Goal: Task Accomplishment & Management: Manage account settings

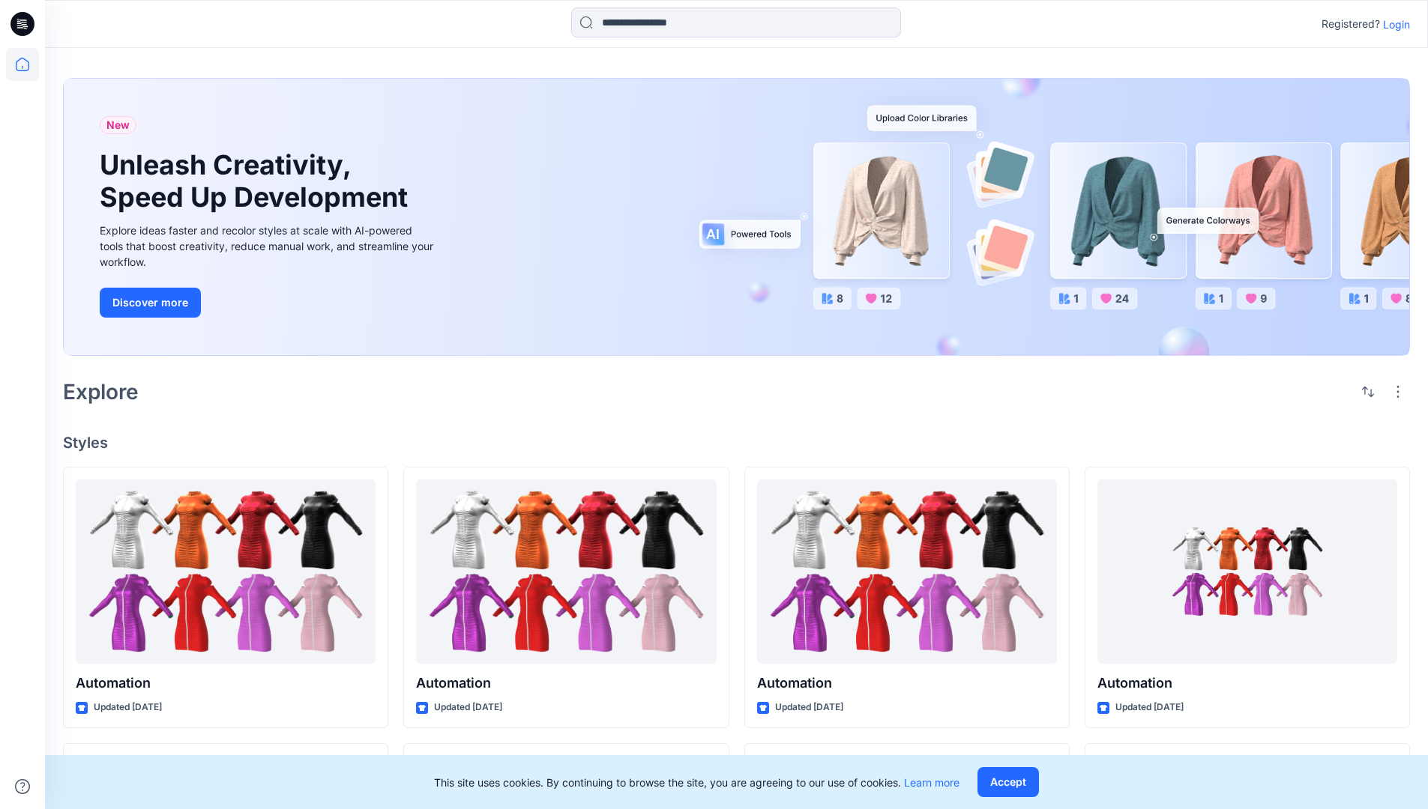
click at [1392, 24] on p "Login" at bounding box center [1396, 24] width 27 height 16
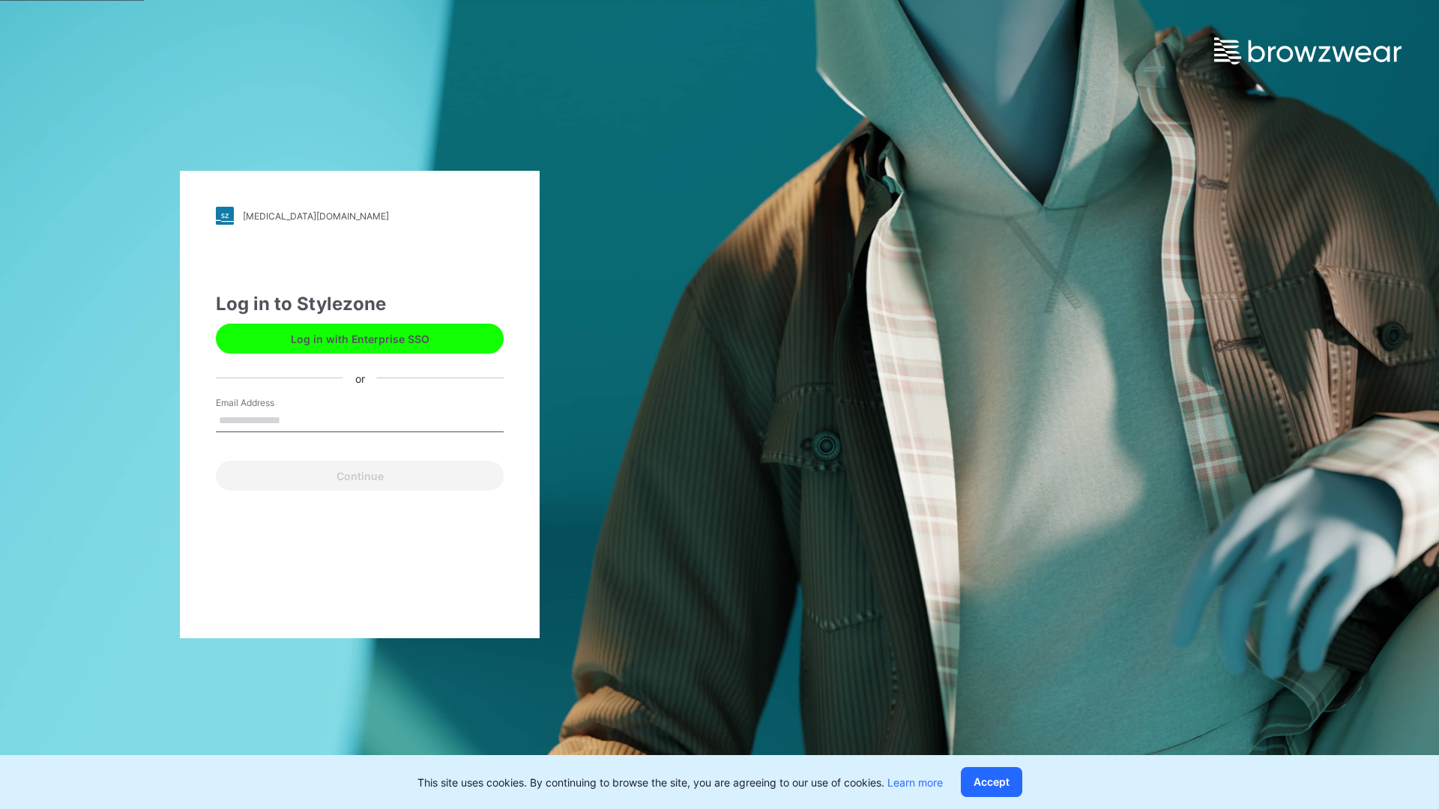
click at [296, 420] on input "Email Address" at bounding box center [360, 421] width 288 height 22
type input "**********"
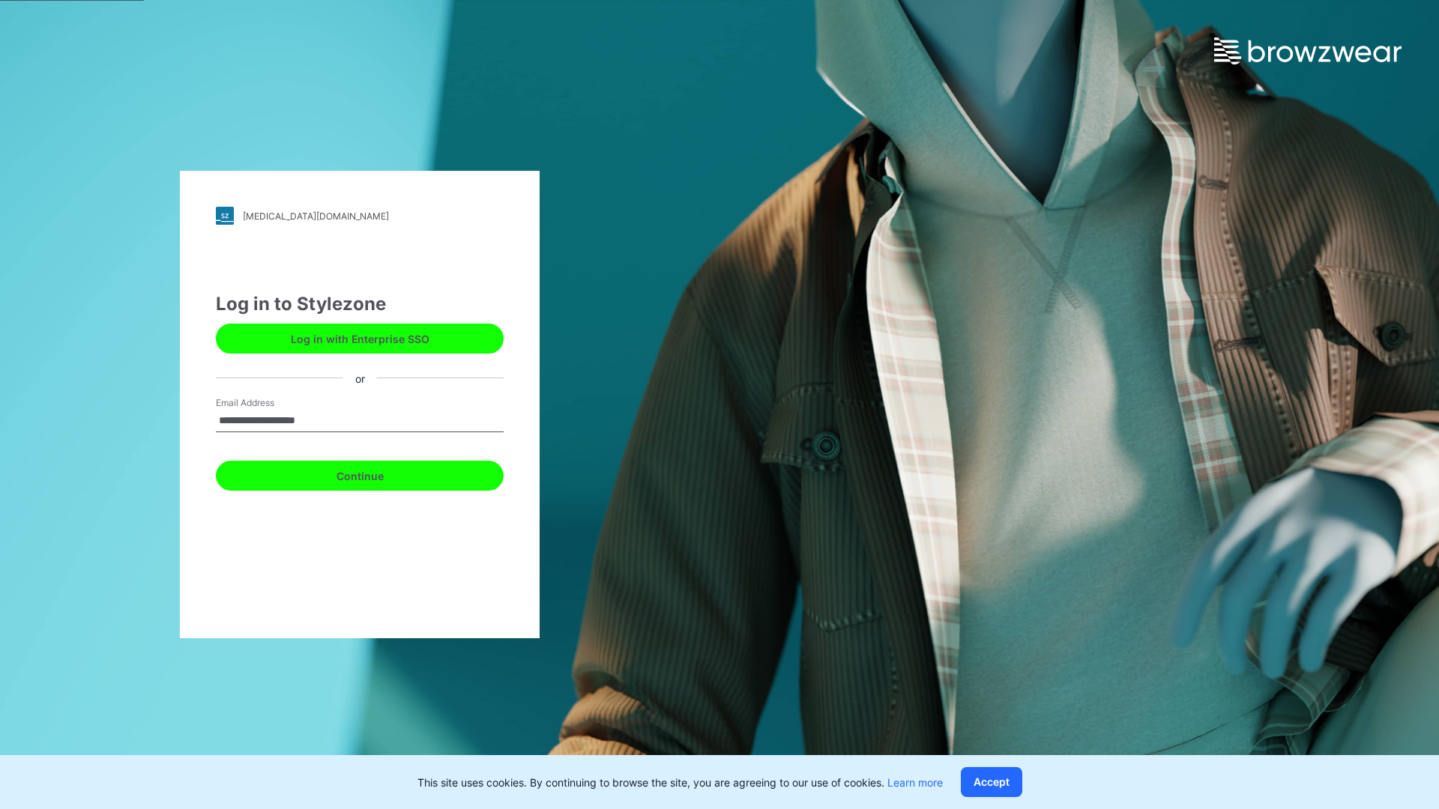
click at [376, 474] on button "Continue" at bounding box center [360, 476] width 288 height 30
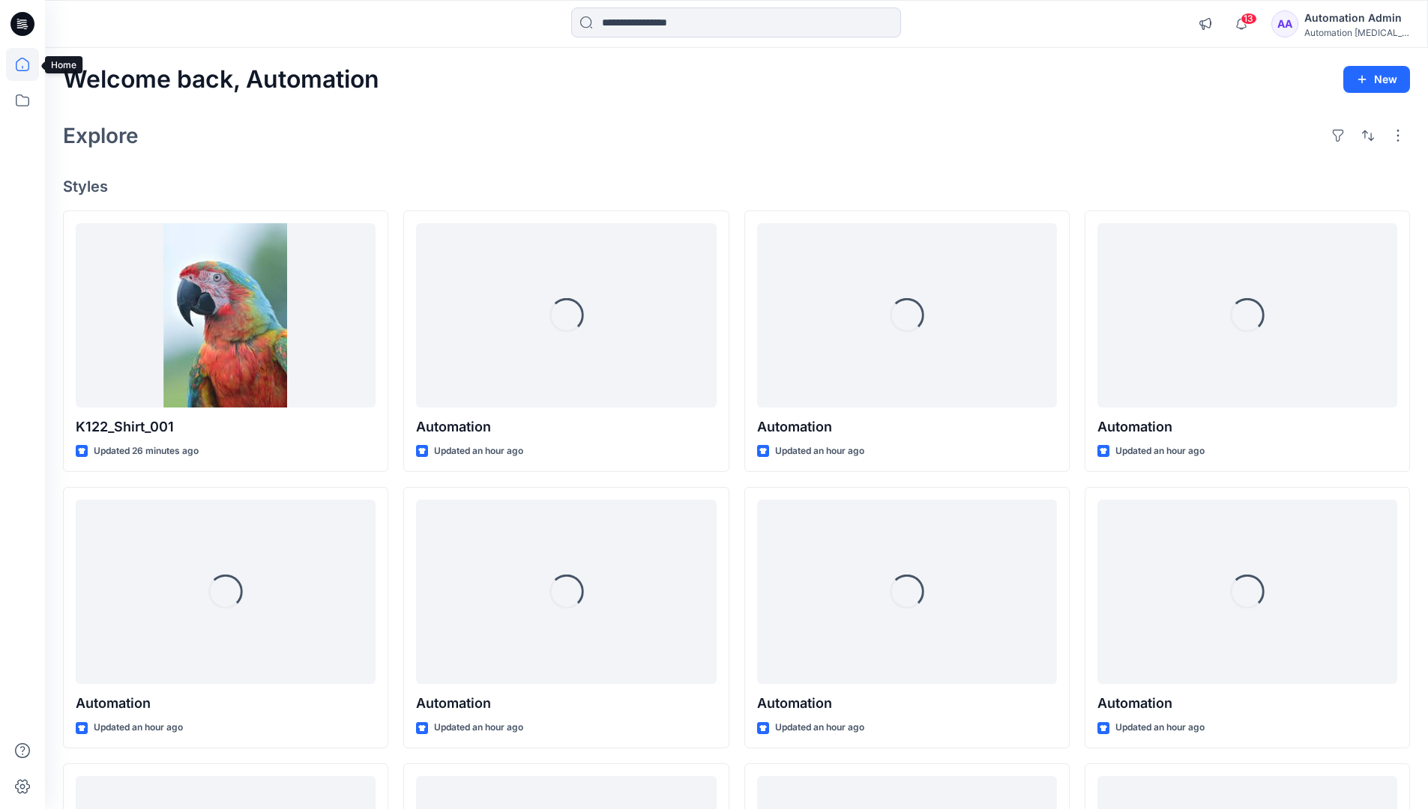
click at [28, 64] on icon at bounding box center [22, 64] width 13 height 13
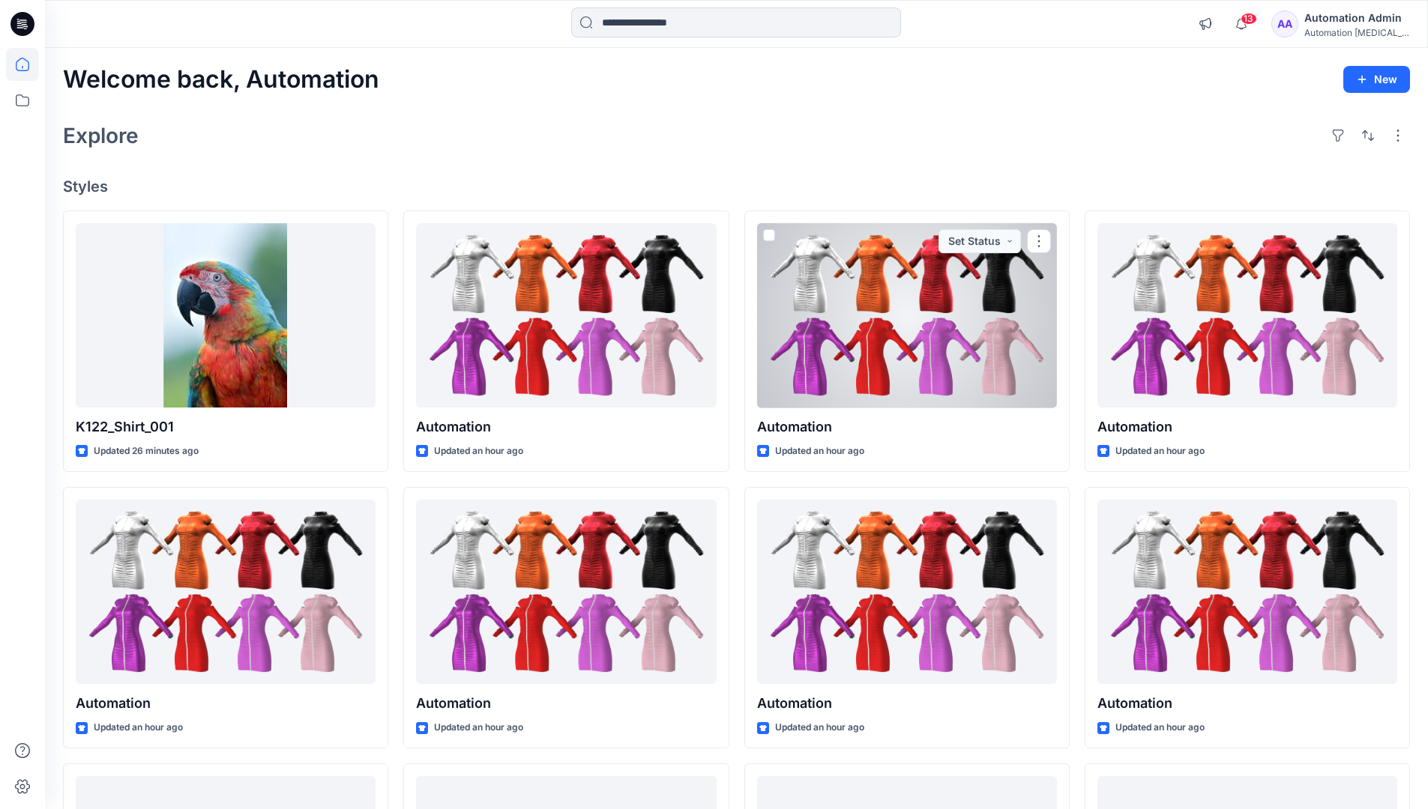
click at [1337, 22] on div "Automation Admin" at bounding box center [1356, 18] width 105 height 18
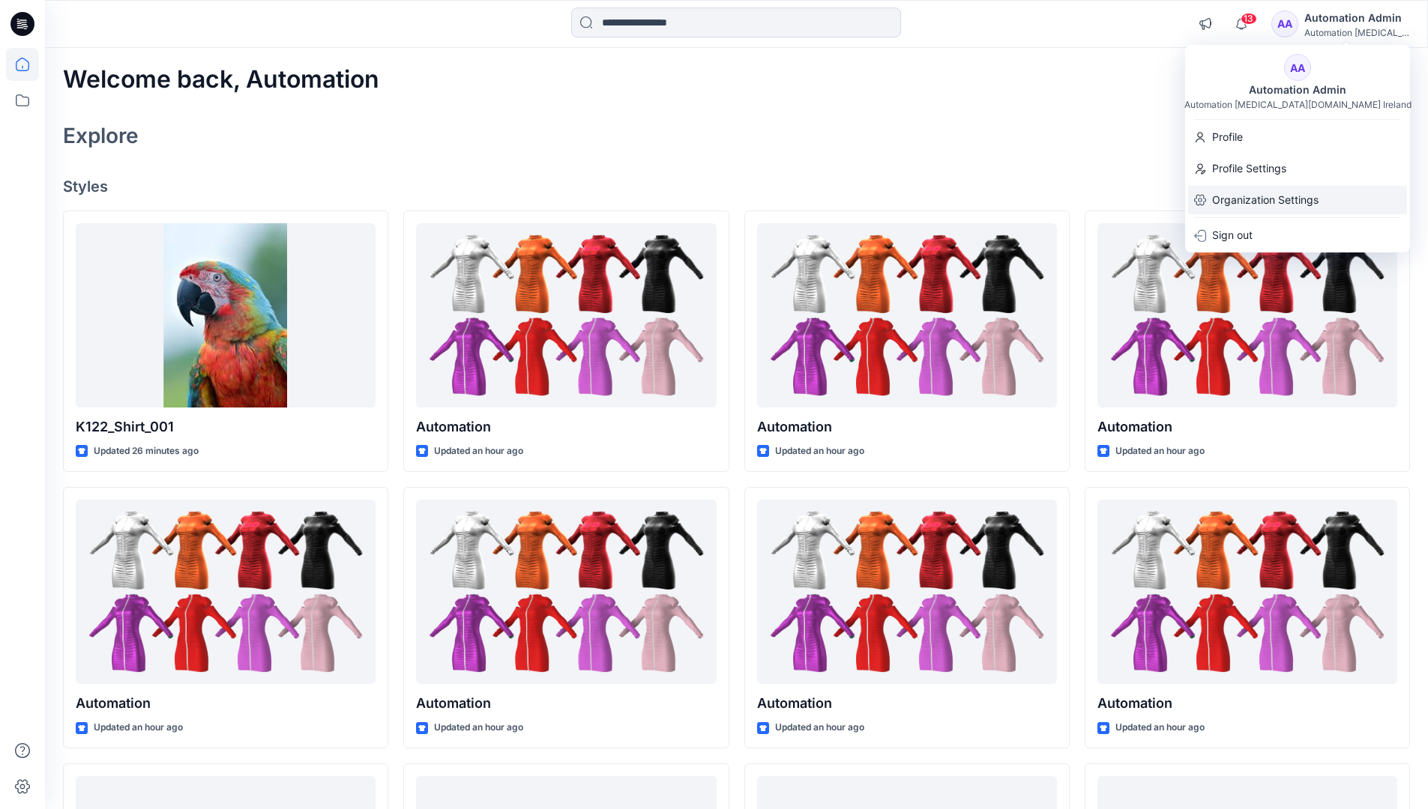
click at [1239, 208] on p "Organization Settings" at bounding box center [1265, 200] width 106 height 28
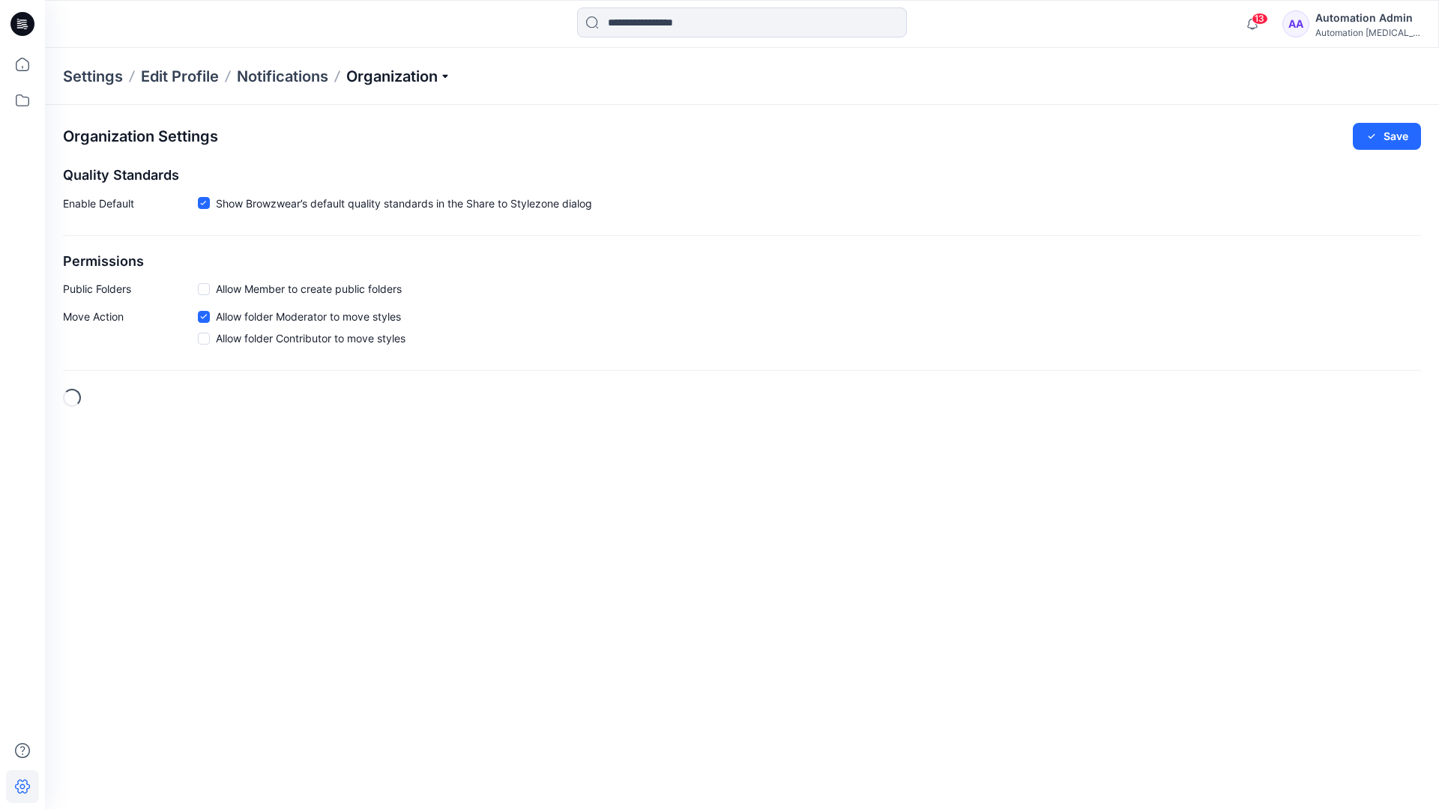
click at [431, 76] on p "Organization" at bounding box center [398, 76] width 105 height 21
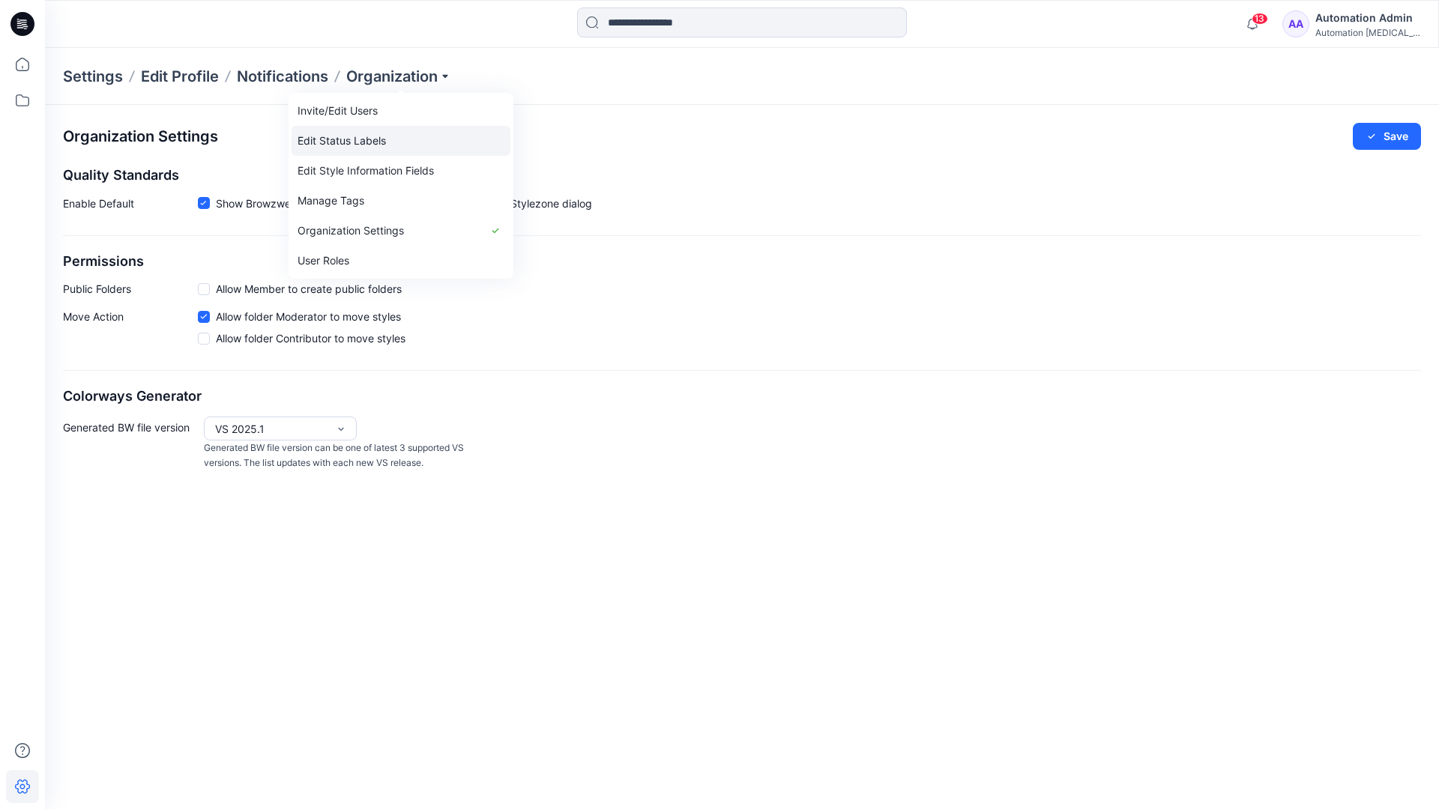
click at [369, 140] on link "Edit Status Labels" at bounding box center [401, 141] width 219 height 30
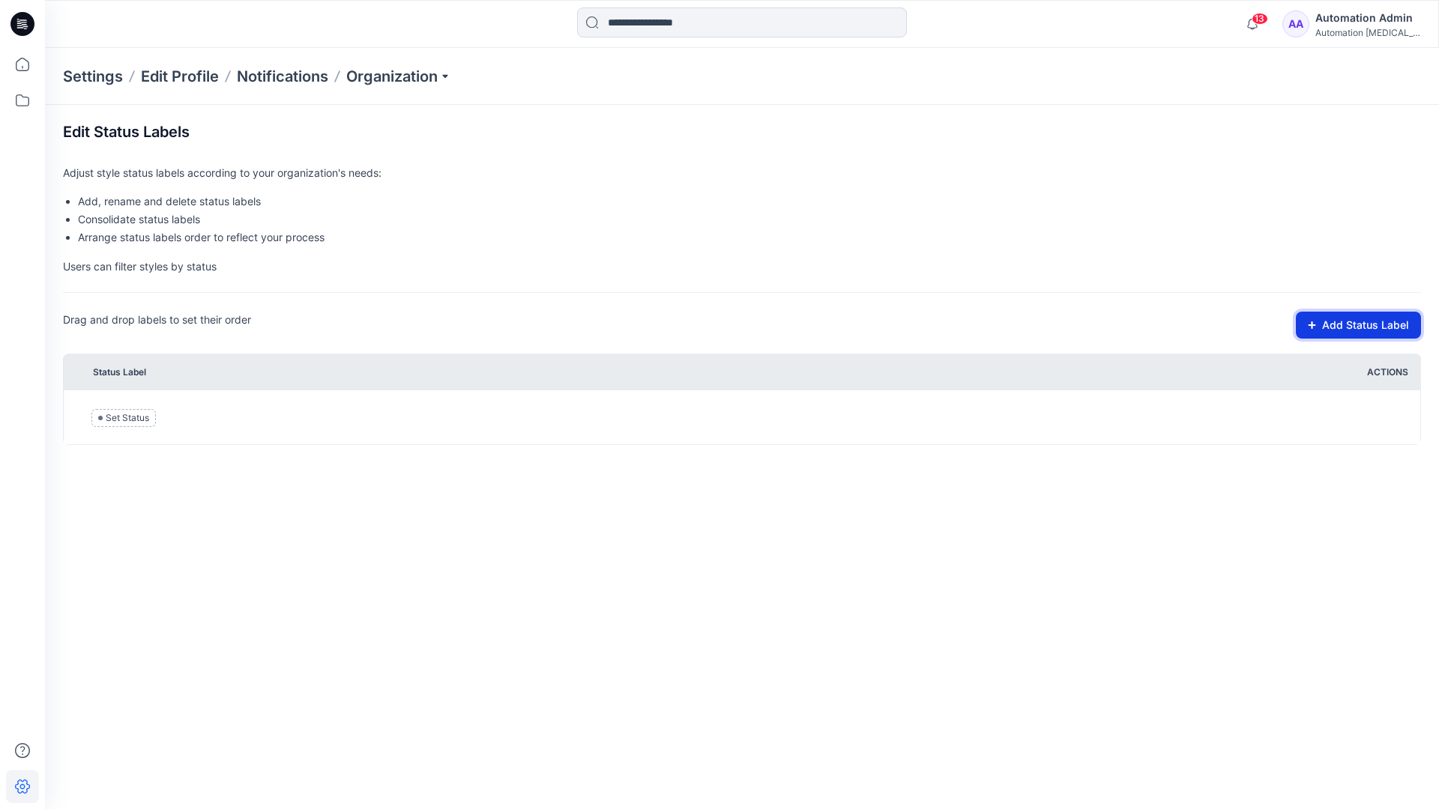
click at [1344, 327] on button "Add Status Label" at bounding box center [1358, 325] width 125 height 27
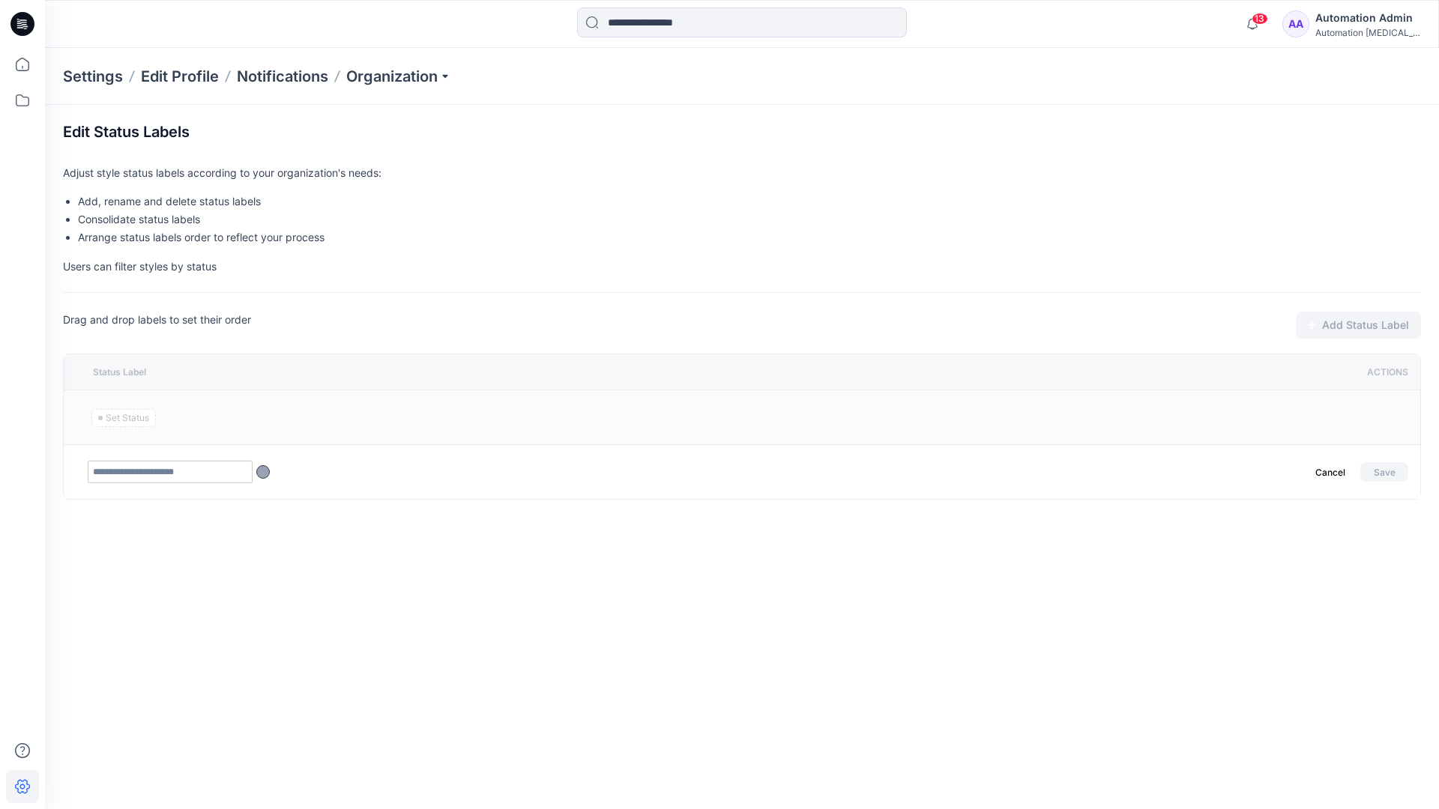
click at [200, 474] on input "text" at bounding box center [170, 472] width 165 height 22
type input "********"
click at [1378, 468] on button "Save" at bounding box center [1384, 471] width 48 height 19
click at [17, 64] on icon at bounding box center [22, 64] width 33 height 33
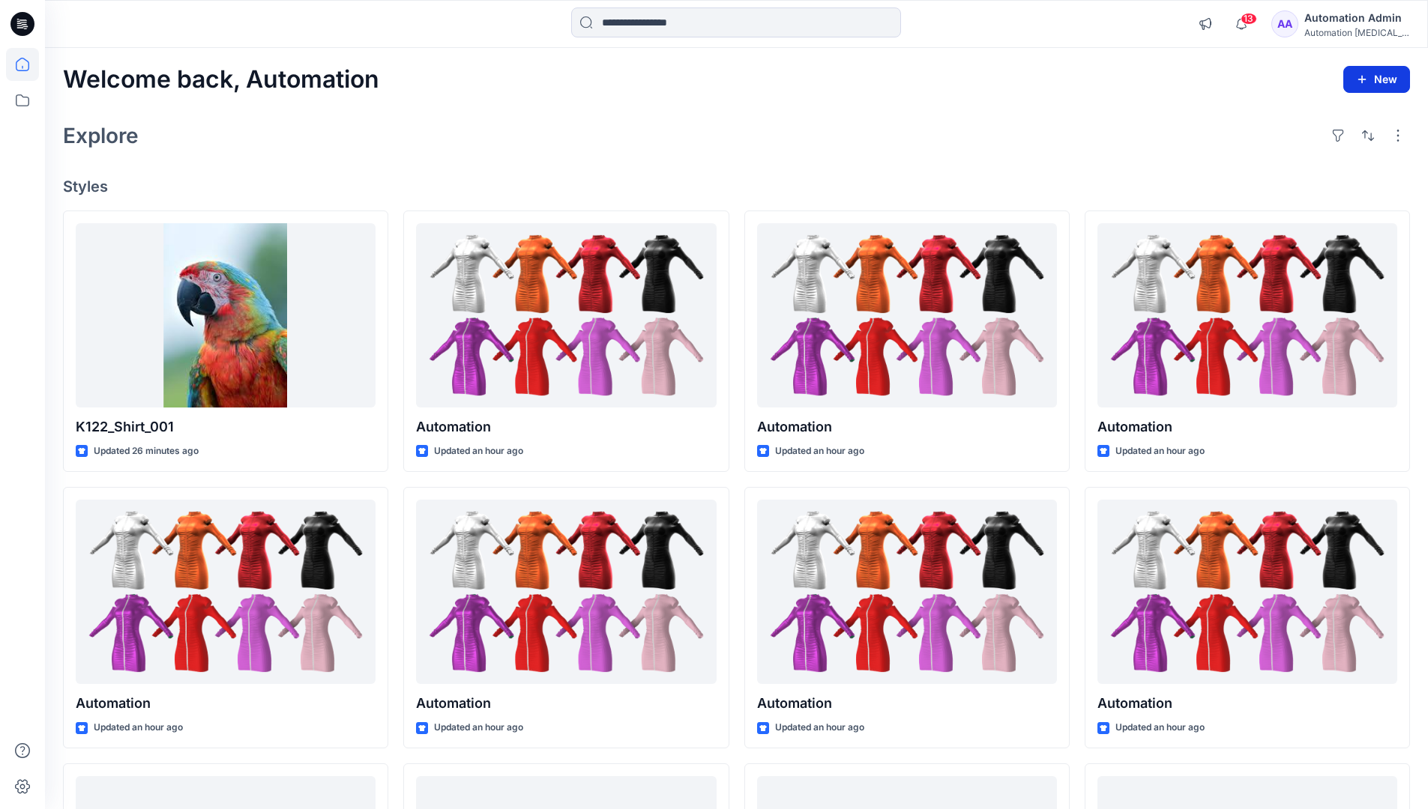
click at [1370, 84] on button "New" at bounding box center [1376, 79] width 67 height 27
click at [1335, 116] on p "New Style" at bounding box center [1330, 117] width 50 height 18
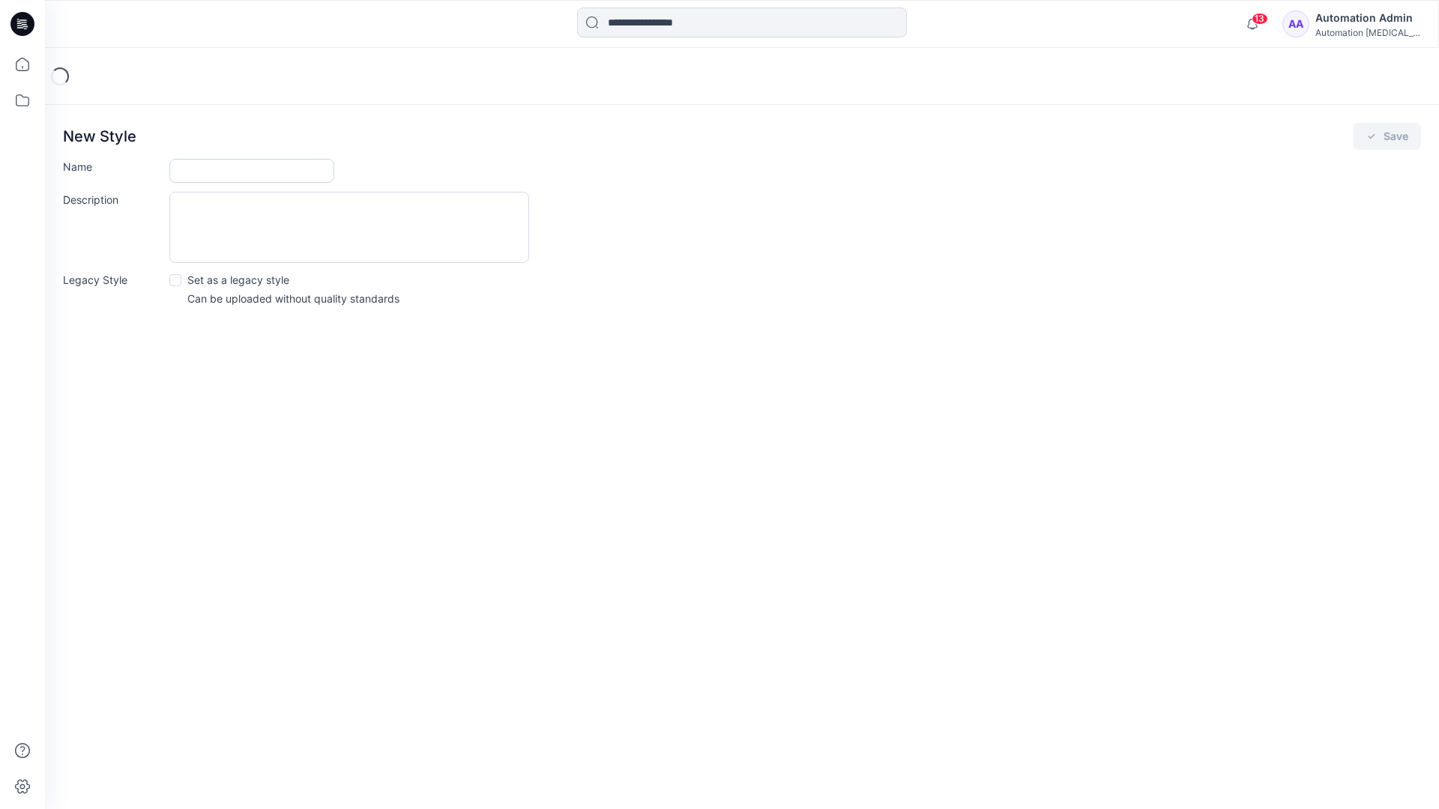
click at [236, 169] on input "Name" at bounding box center [251, 171] width 165 height 24
type input "**********"
click at [660, 226] on div "Description" at bounding box center [742, 227] width 1358 height 71
click at [1371, 141] on icon "submit" at bounding box center [1372, 136] width 12 height 12
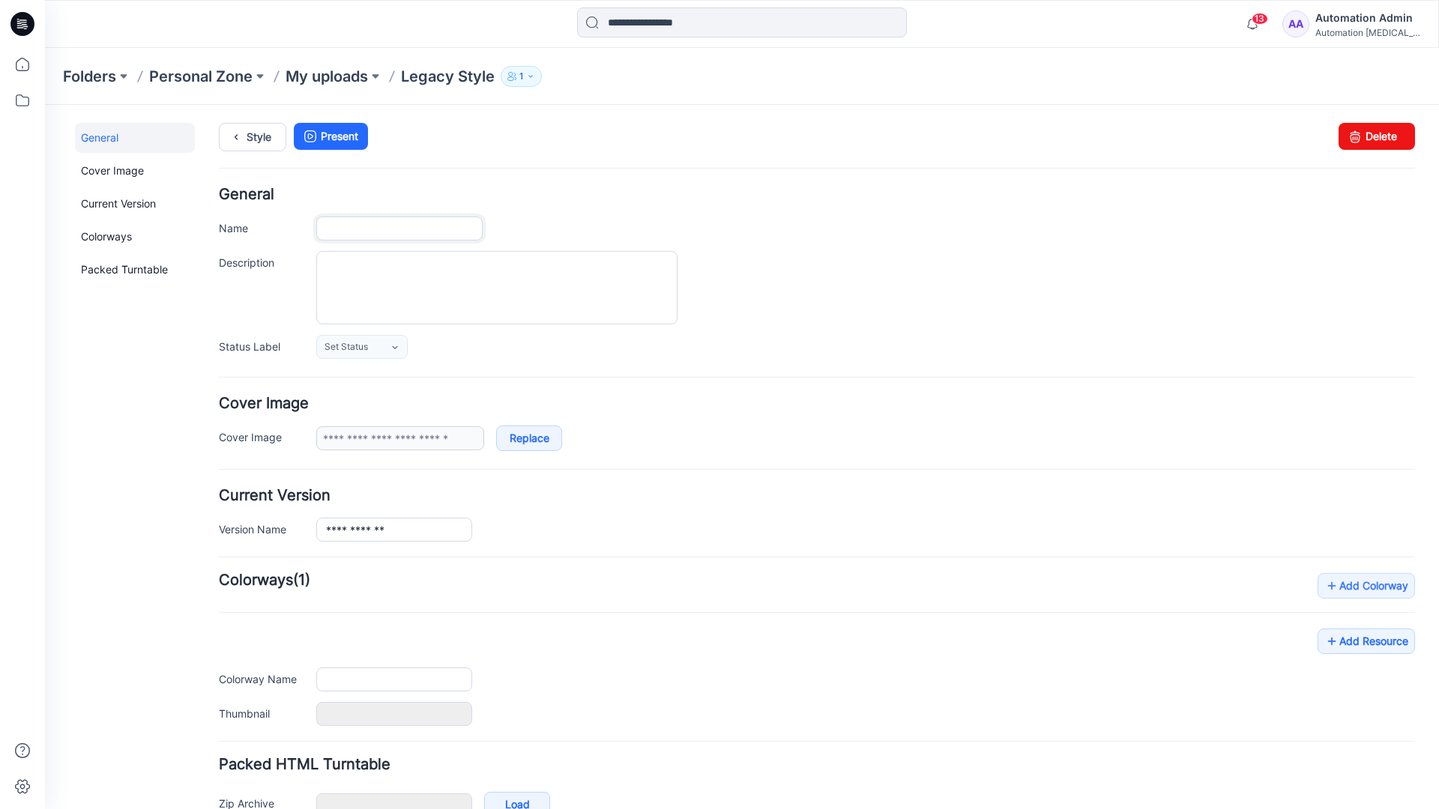
click at [417, 229] on input "Name" at bounding box center [399, 229] width 166 height 24
type input "**********"
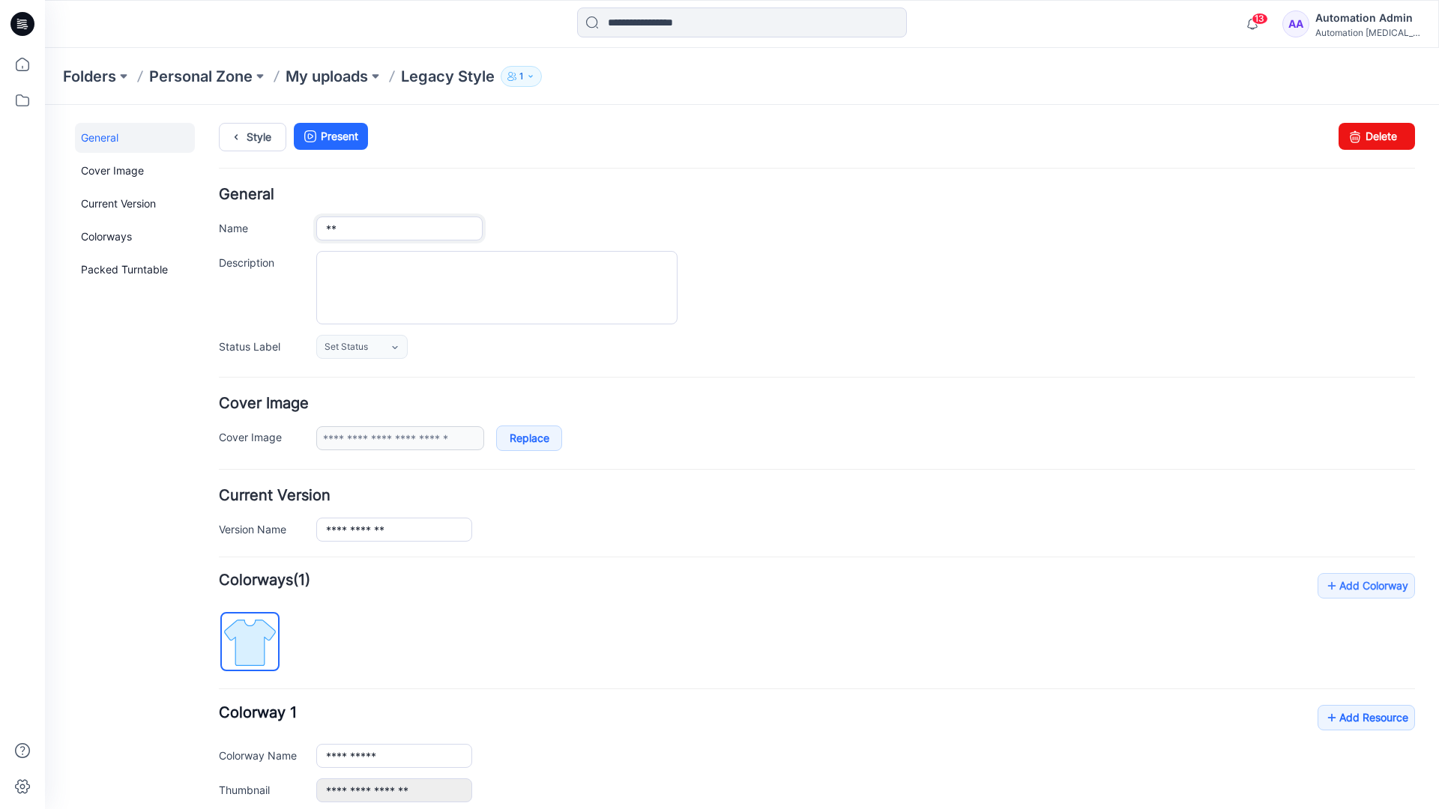
type input "*"
type input "**********"
click at [406, 269] on textarea "Description" at bounding box center [496, 287] width 361 height 73
type textarea "**********"
click at [396, 348] on icon at bounding box center [394, 347] width 5 height 3
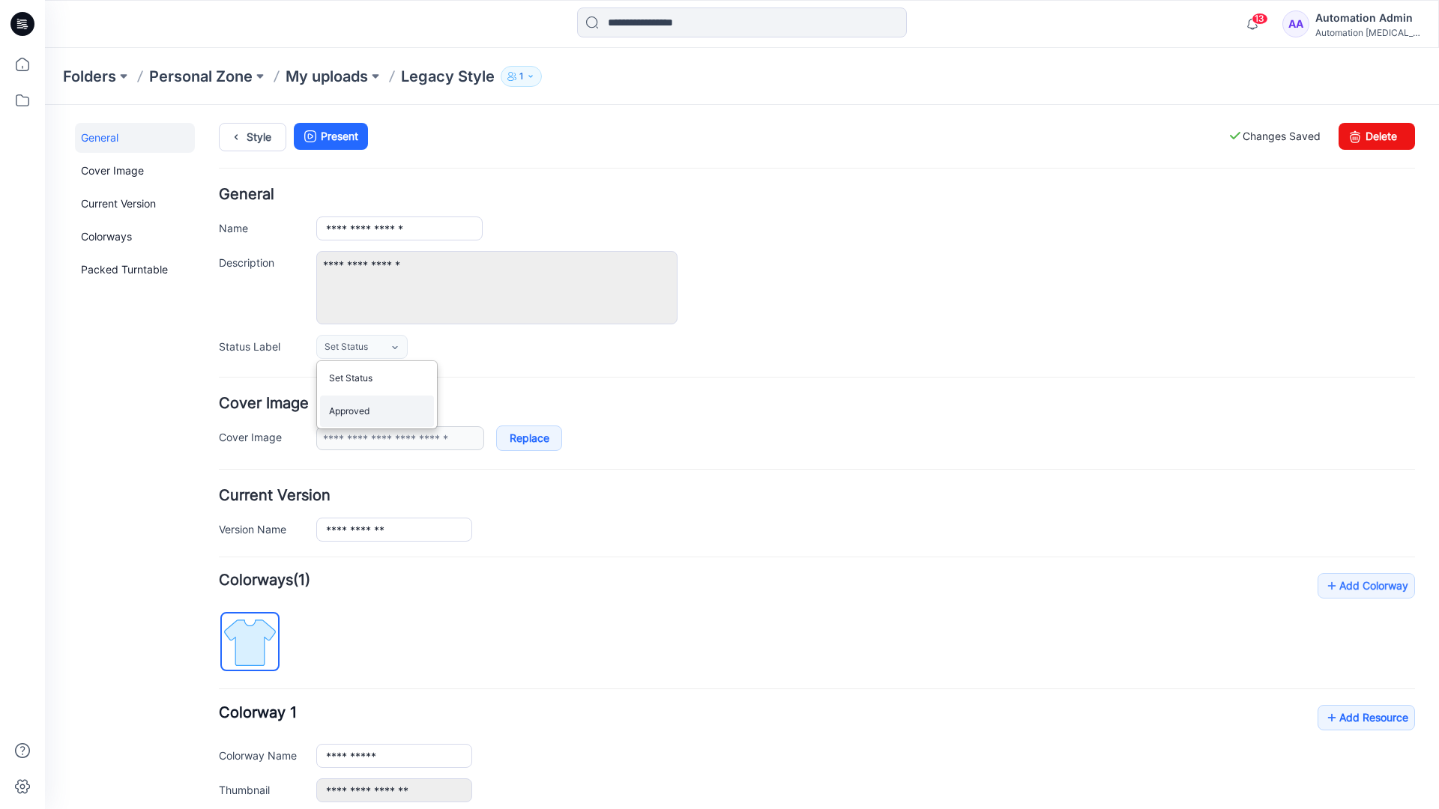
click at [371, 419] on link "Approved" at bounding box center [377, 411] width 114 height 31
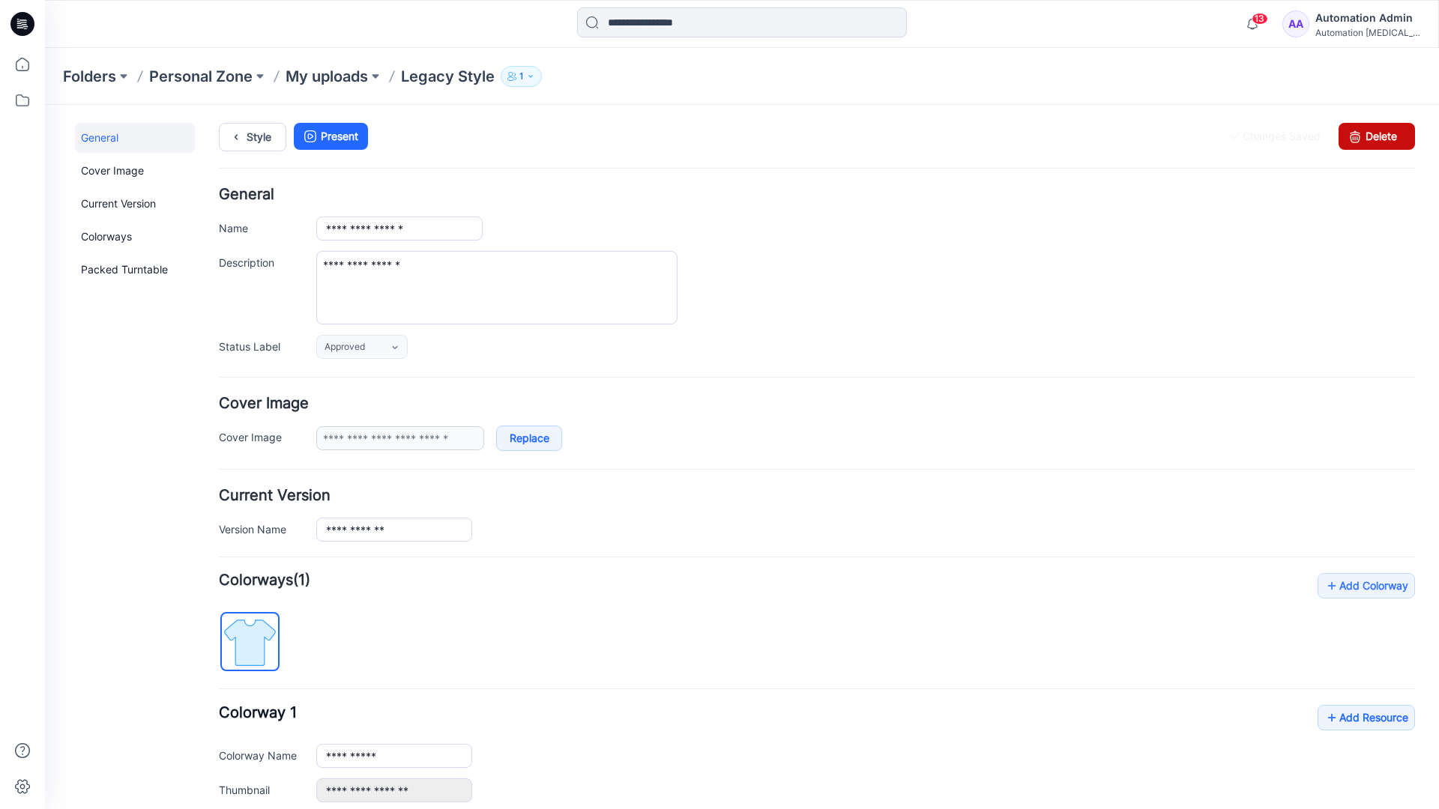
click at [1368, 136] on link "Delete" at bounding box center [1377, 136] width 76 height 27
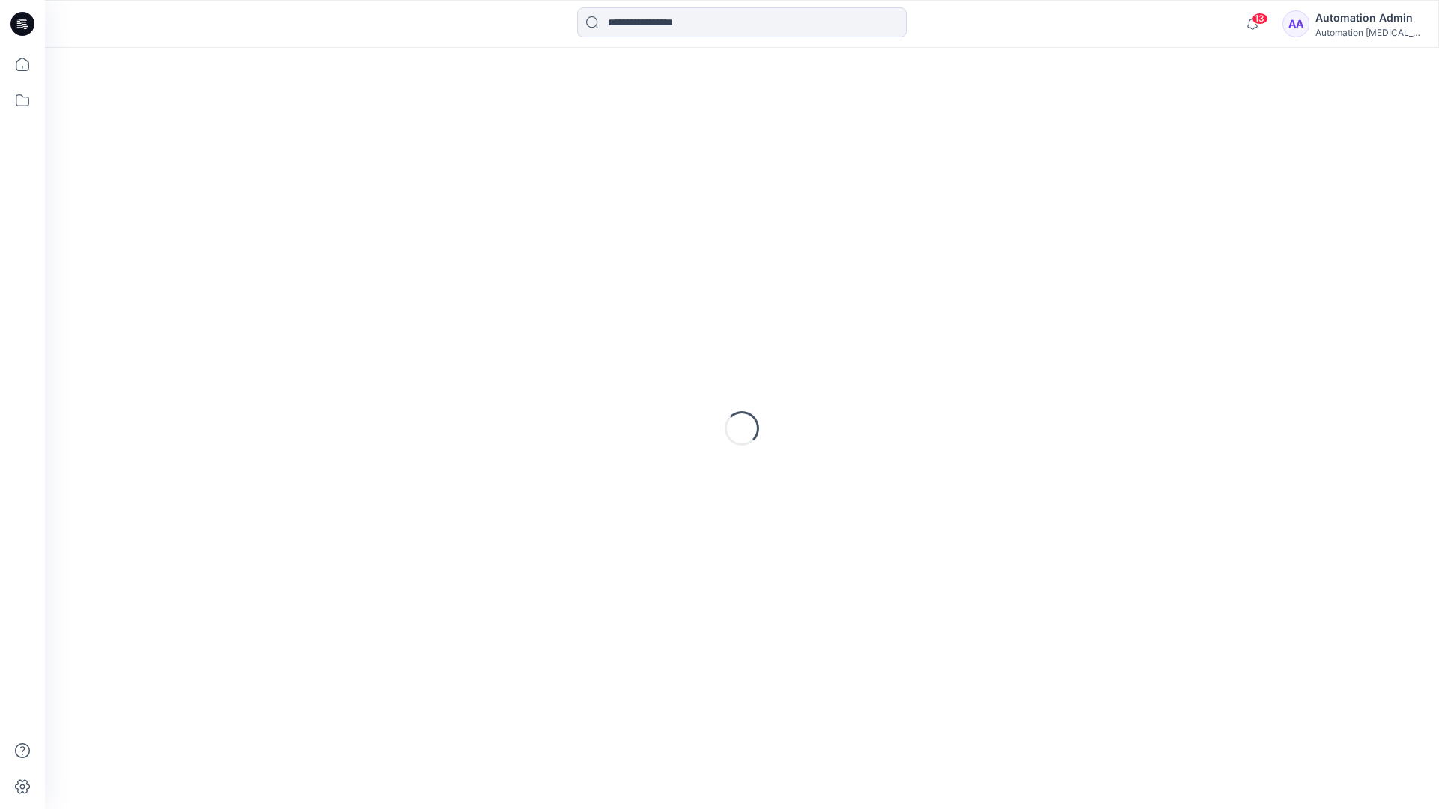
click at [1354, 25] on div "Automation Admin" at bounding box center [1367, 18] width 105 height 18
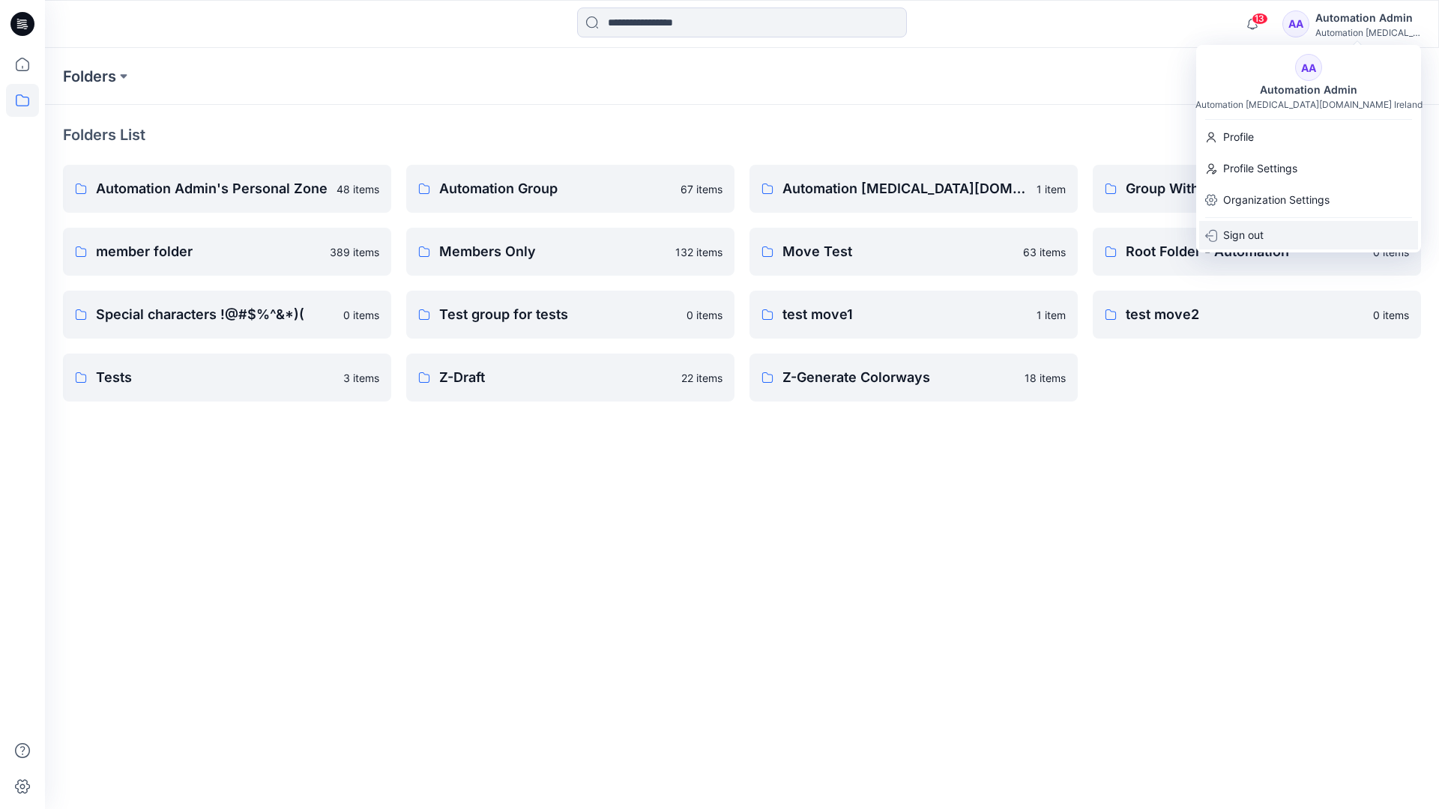
click at [1260, 235] on p "Sign out" at bounding box center [1243, 235] width 40 height 28
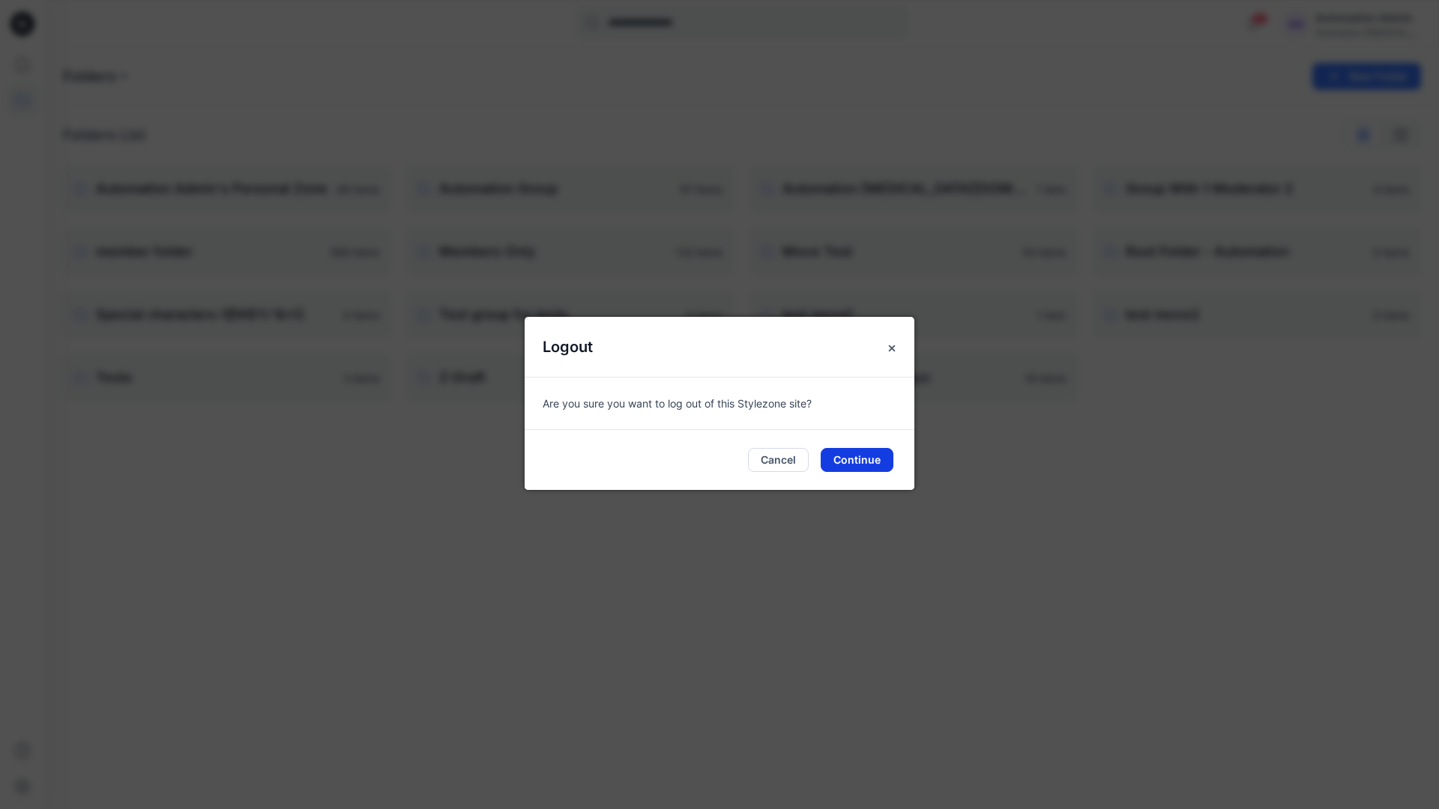
click at [865, 459] on button "Continue" at bounding box center [857, 460] width 73 height 24
